Goal: Information Seeking & Learning: Understand process/instructions

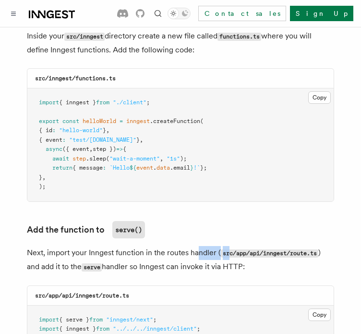
drag, startPoint x: 199, startPoint y: 208, endPoint x: 227, endPoint y: 221, distance: 30.7
click at [227, 246] on p "Next, import your Inngest function in the routes handler ( src/app/api/inngest/…" at bounding box center [181, 260] width 308 height 28
click at [185, 246] on p "Next, import your Inngest function in the routes handler ( src/app/api/inngest/…" at bounding box center [181, 260] width 308 height 28
drag, startPoint x: 188, startPoint y: 211, endPoint x: 215, endPoint y: 215, distance: 27.3
click at [215, 246] on p "Next, import your Inngest function in the routes handler ( src/app/api/inngest/…" at bounding box center [181, 260] width 308 height 28
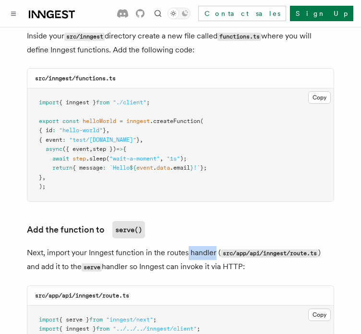
click at [215, 246] on p "Next, import your Inngest function in the routes handler ( src/app/api/inngest/…" at bounding box center [181, 260] width 308 height 28
drag, startPoint x: 215, startPoint y: 215, endPoint x: 190, endPoint y: 214, distance: 25.0
click at [190, 246] on p "Next, import your Inngest function in the routes handler ( src/app/api/inngest/…" at bounding box center [181, 260] width 308 height 28
drag, startPoint x: 190, startPoint y: 214, endPoint x: 207, endPoint y: 220, distance: 17.8
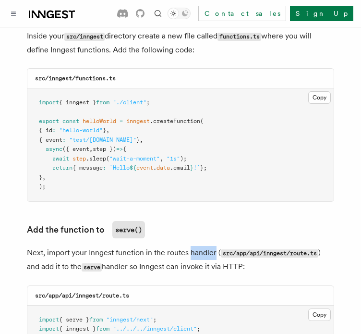
click at [207, 246] on p "Next, import your Inngest function in the routes handler ( src/app/api/inngest/…" at bounding box center [181, 260] width 308 height 28
click at [223, 246] on p "Next, import your Inngest function in the routes handler ( src/app/api/inngest/…" at bounding box center [181, 260] width 308 height 28
drag, startPoint x: 246, startPoint y: 226, endPoint x: 227, endPoint y: 228, distance: 19.3
click at [227, 246] on p "Next, import your Inngest function in the routes handler ( src/app/api/inngest/…" at bounding box center [181, 260] width 308 height 28
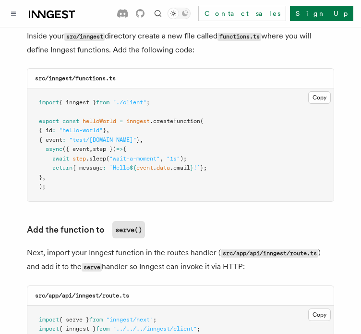
click at [226, 246] on p "Next, import your Inngest function in the routes handler ( src/app/api/inngest/…" at bounding box center [181, 260] width 308 height 28
